Goal: Obtain resource: Download file/media

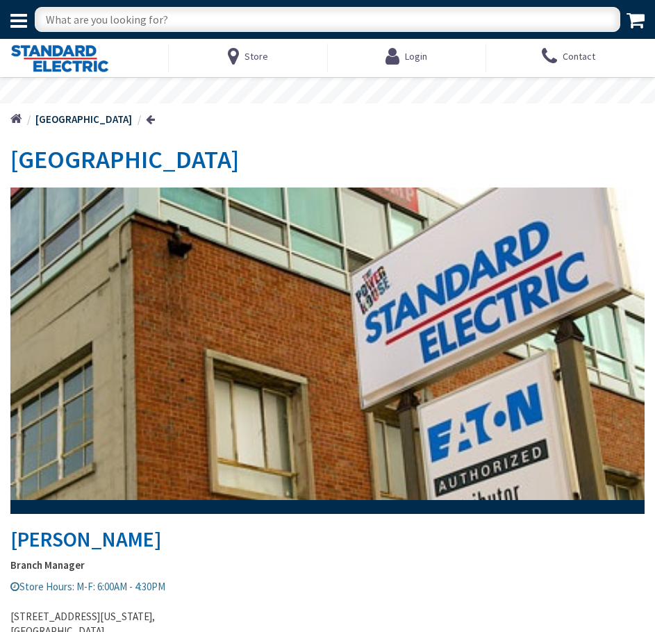
type input "[PERSON_NAME][GEOGRAPHIC_DATA], [STREET_ADDRESS]"
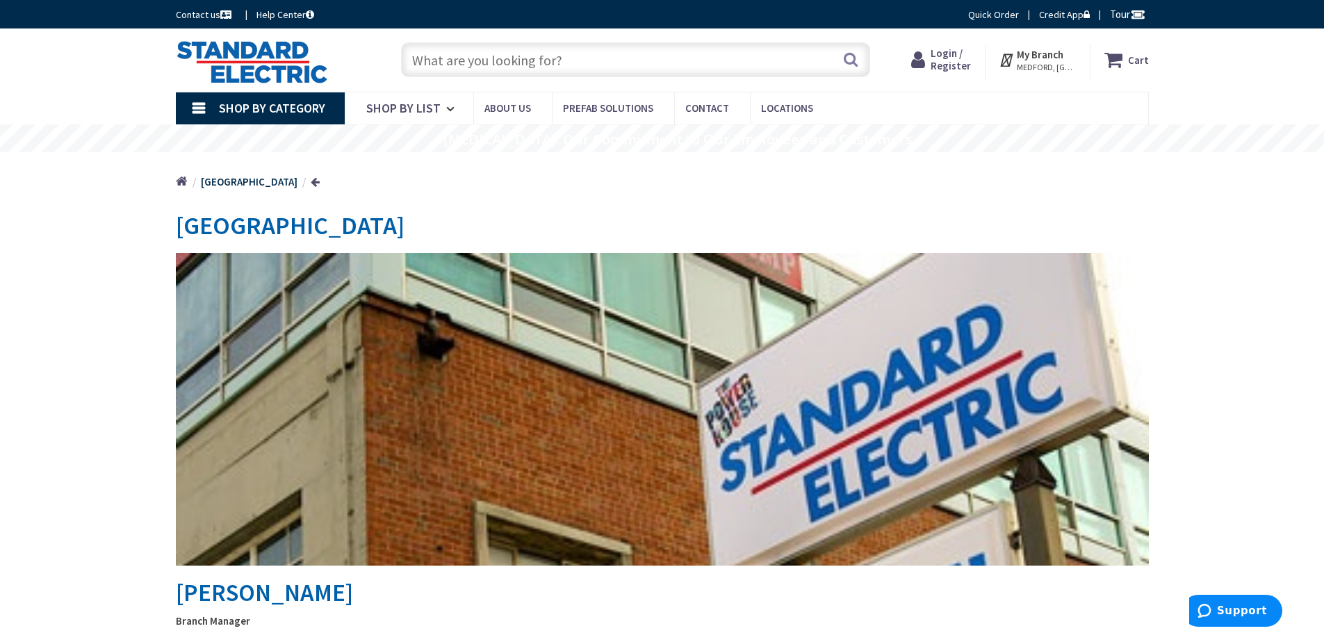
click at [418, 54] on input "text" at bounding box center [635, 59] width 469 height 35
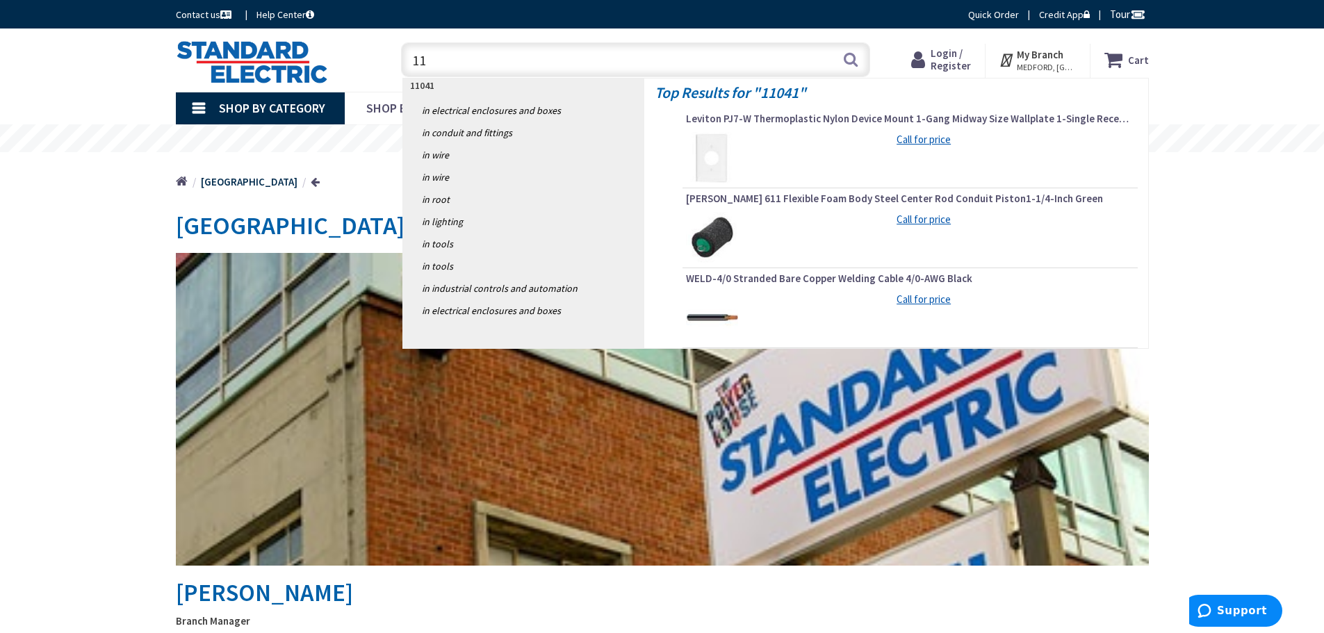
type input "1"
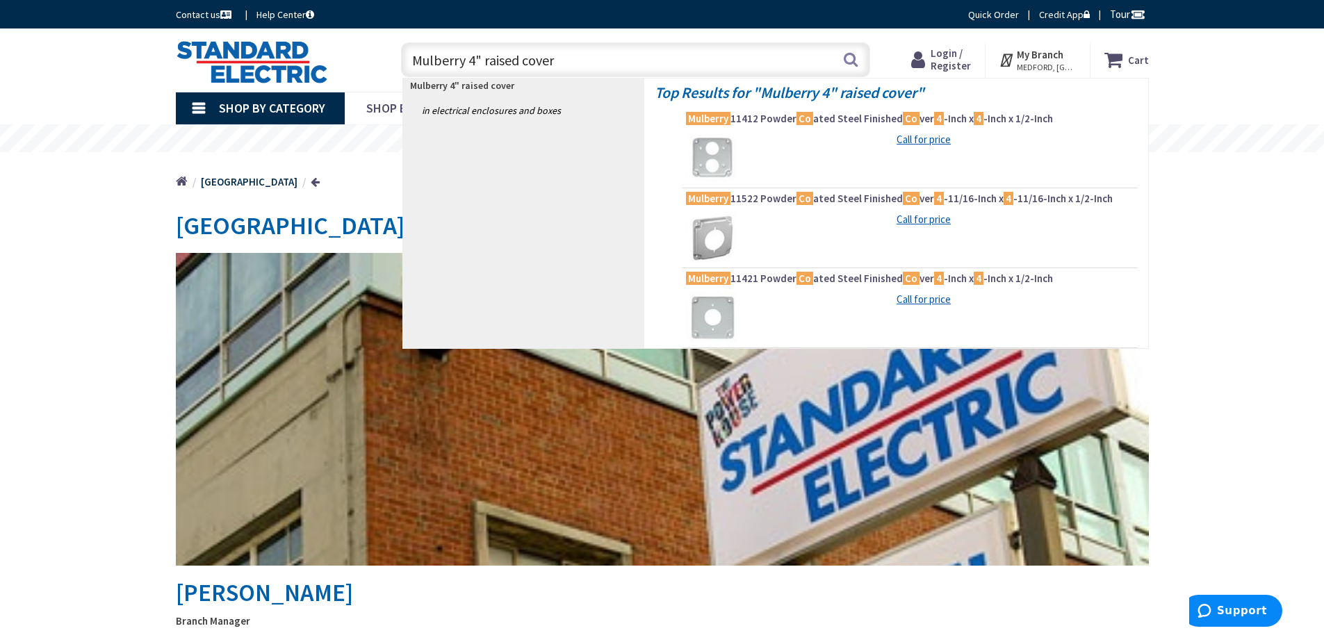
type input "Mulberry 4" raised covers"
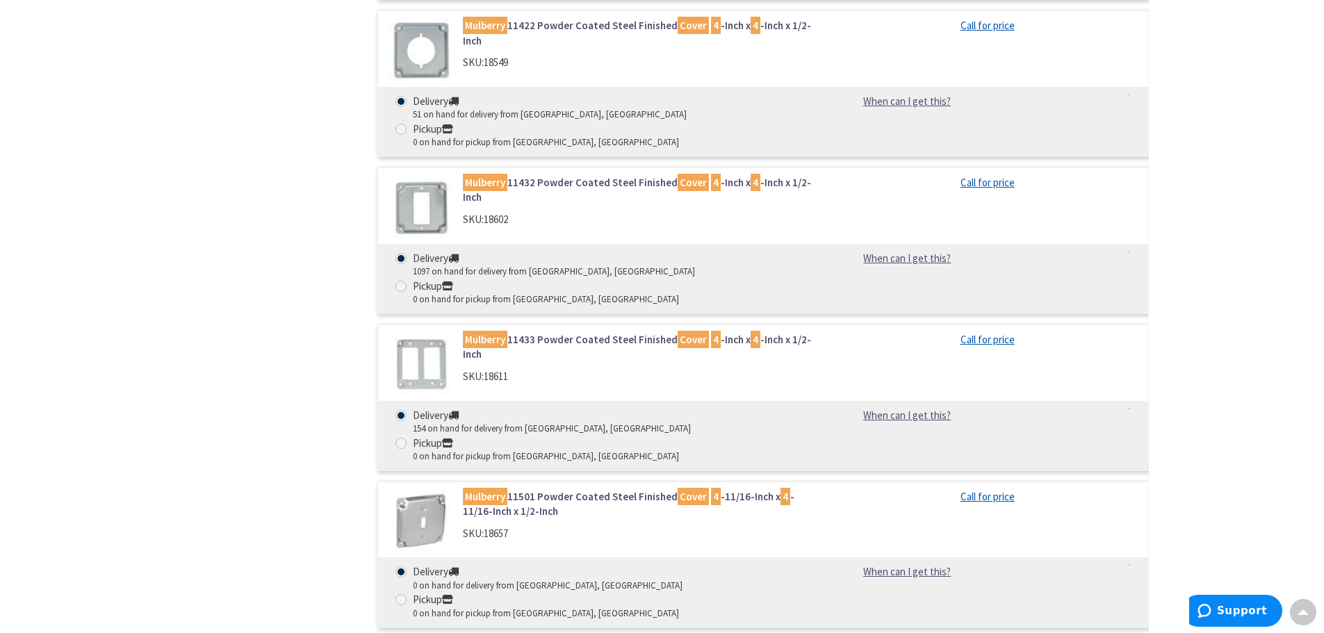
scroll to position [904, 0]
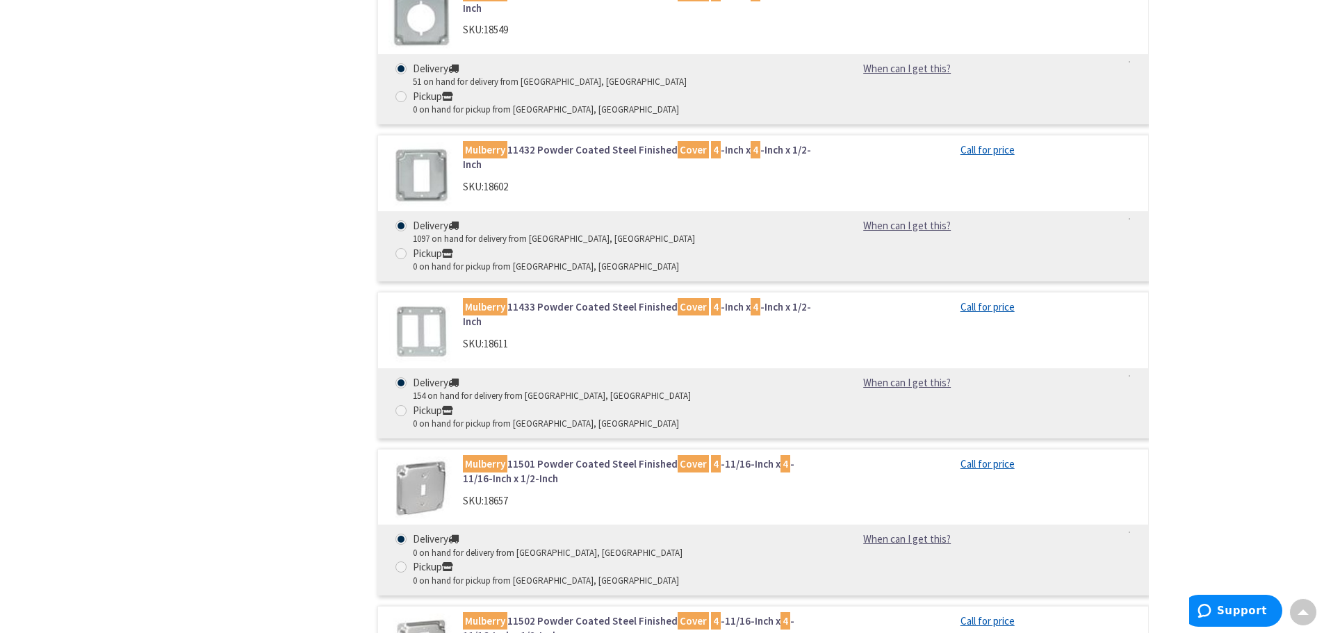
click at [548, 614] on link "Mulberry 11502 Powder Coated Steel Finished Cover 4 -11/16-Inch x 4 -11/16-Inch…" at bounding box center [640, 629] width 354 height 30
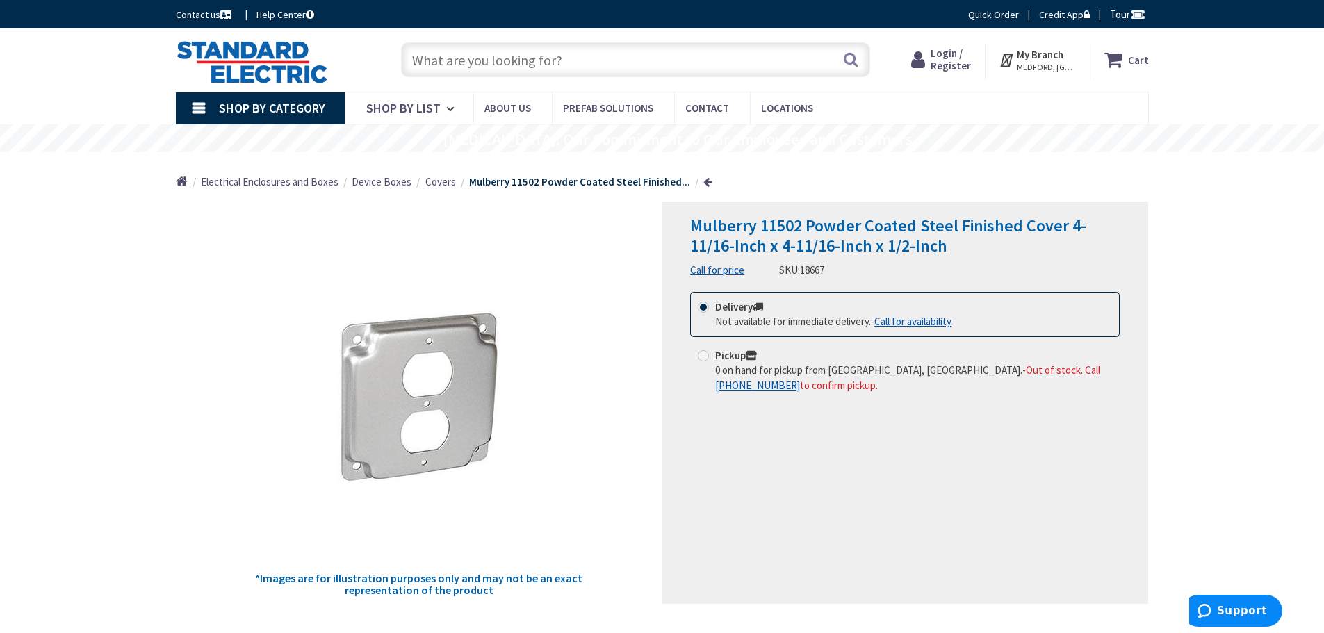
click at [422, 63] on input "text" at bounding box center [635, 59] width 469 height 35
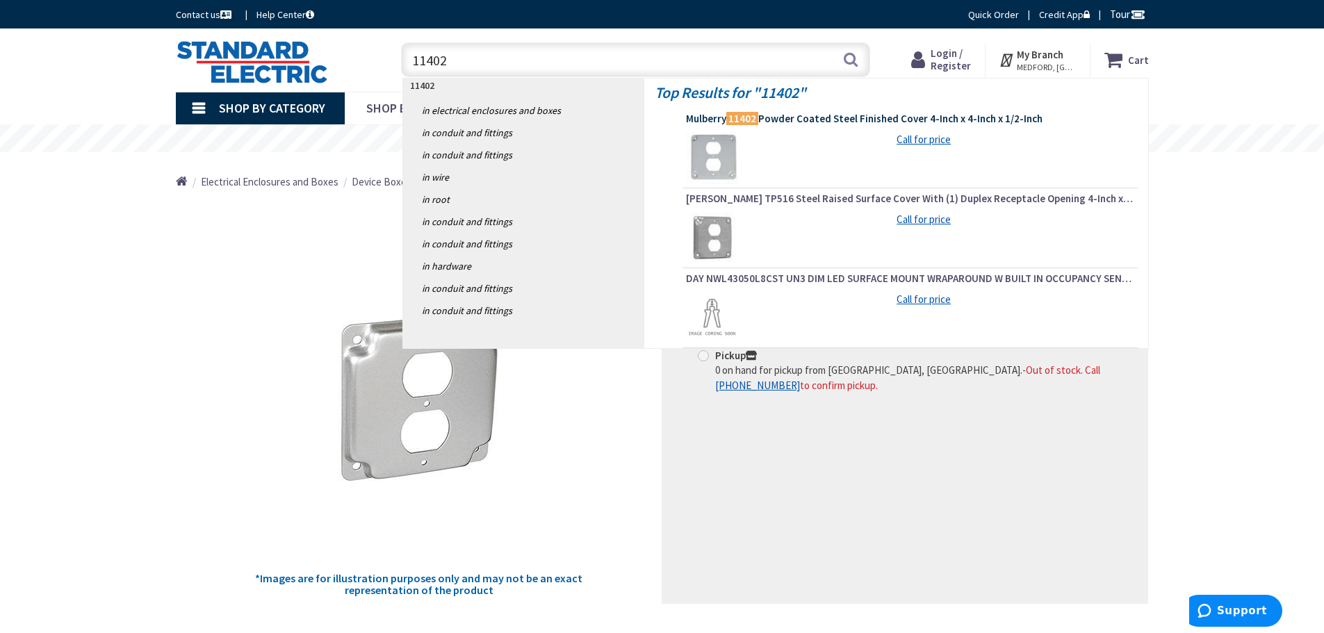
type input "11402"
click at [761, 118] on span "Mulberry 11402 Powder Coated Steel Finished Cover 4-Inch x 4-Inch x 1/2-Inch" at bounding box center [910, 119] width 448 height 14
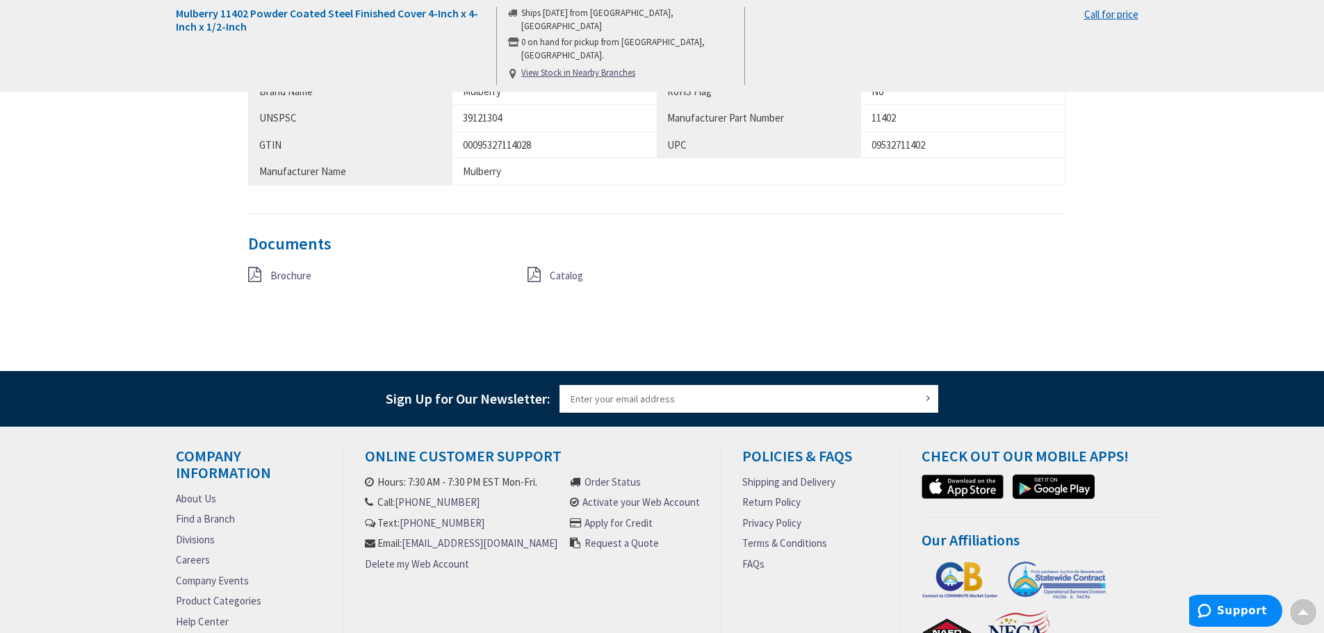
scroll to position [904, 0]
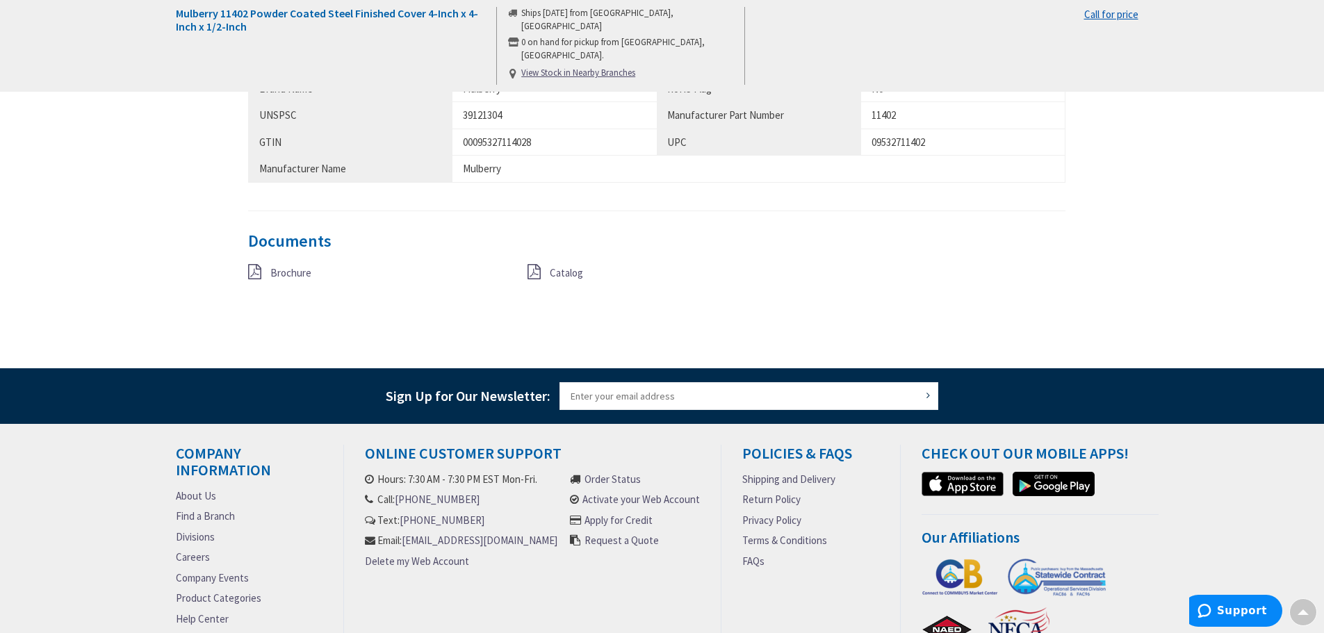
click at [295, 272] on span "Brochure" at bounding box center [290, 272] width 41 height 13
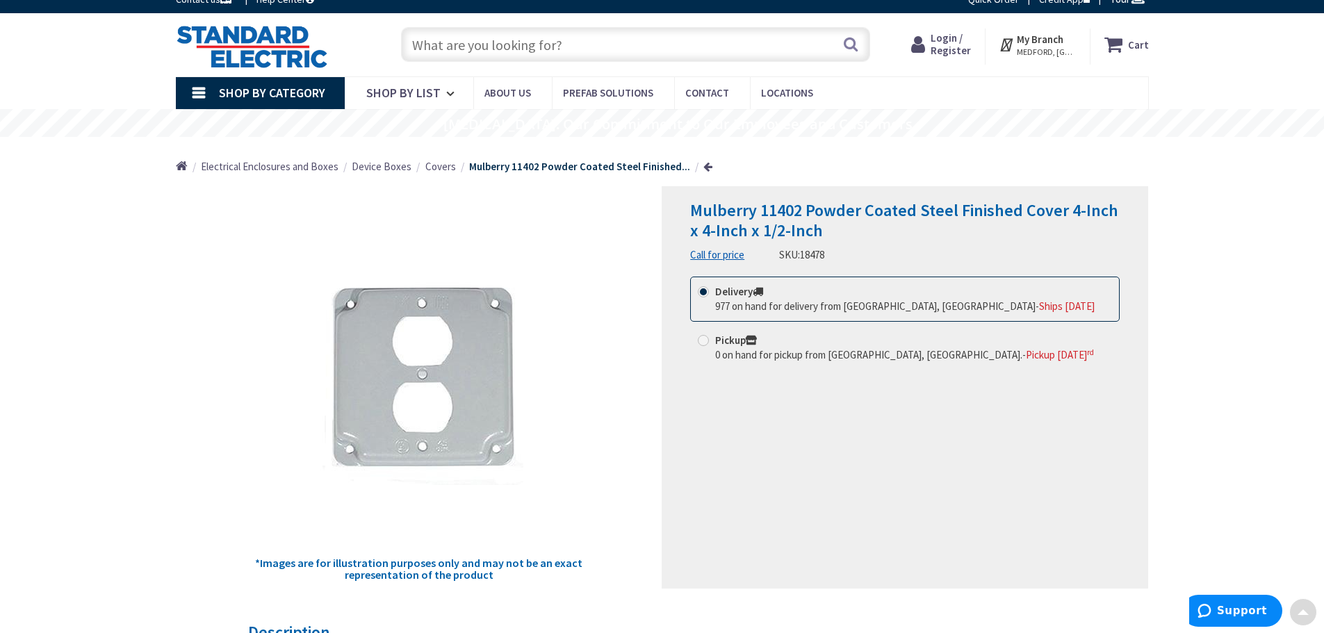
scroll to position [0, 0]
